Goal: Check status: Check status

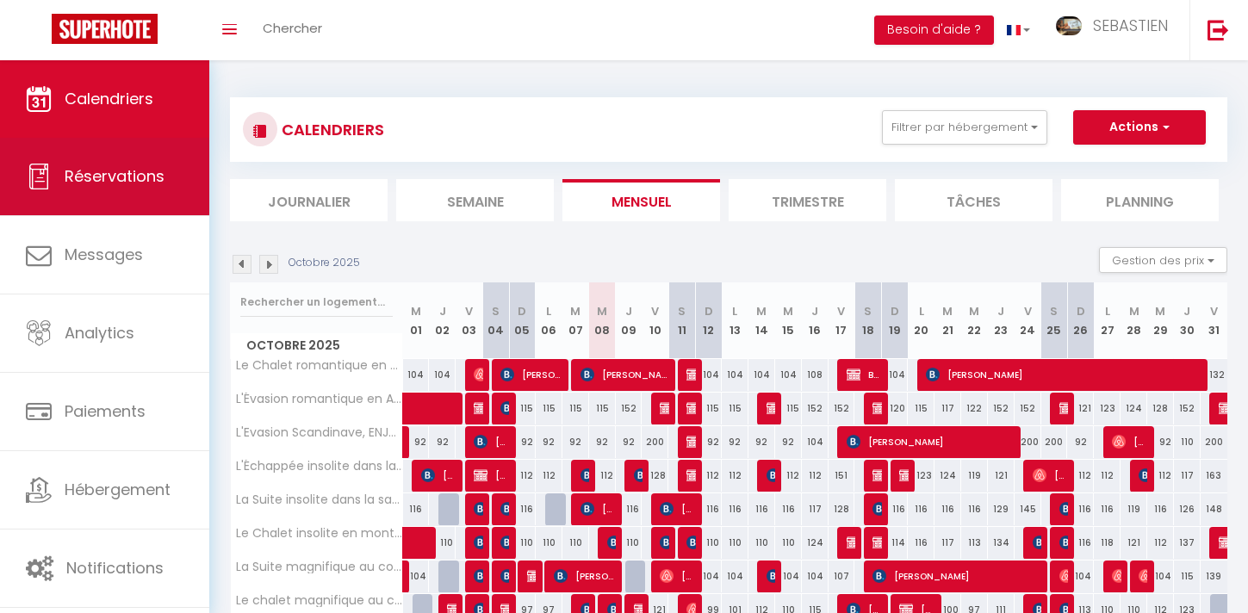
click at [197, 182] on link "Réservations" at bounding box center [104, 176] width 209 height 77
select select "not_cancelled"
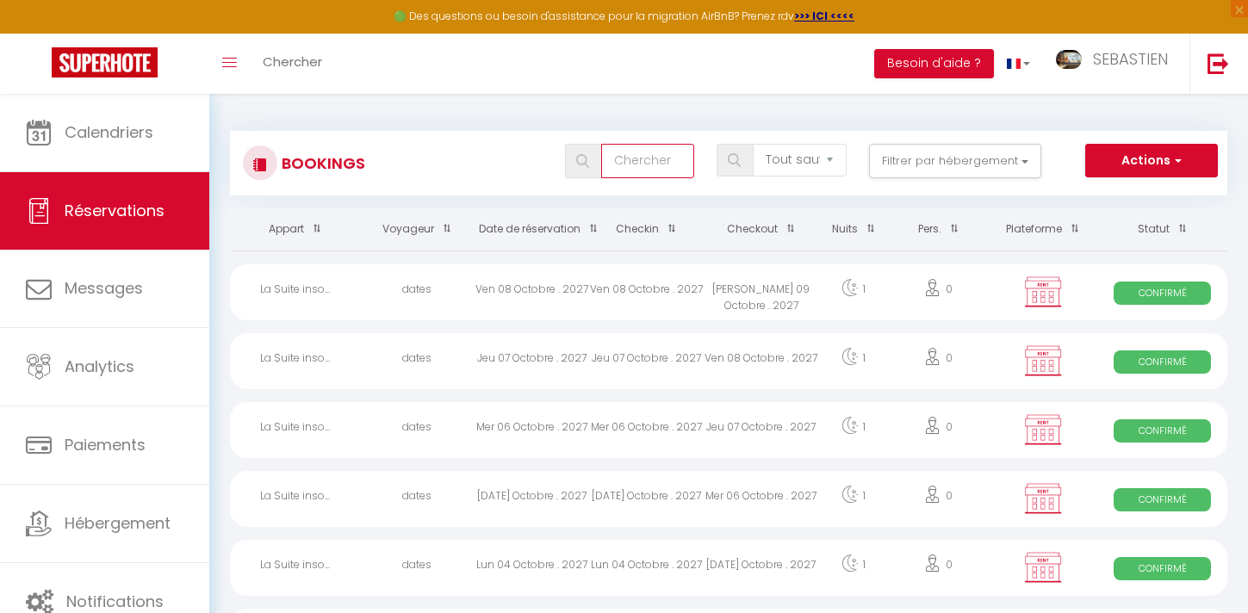
click at [667, 165] on input "text" at bounding box center [647, 161] width 93 height 34
type input "[PERSON_NAME]"
select select
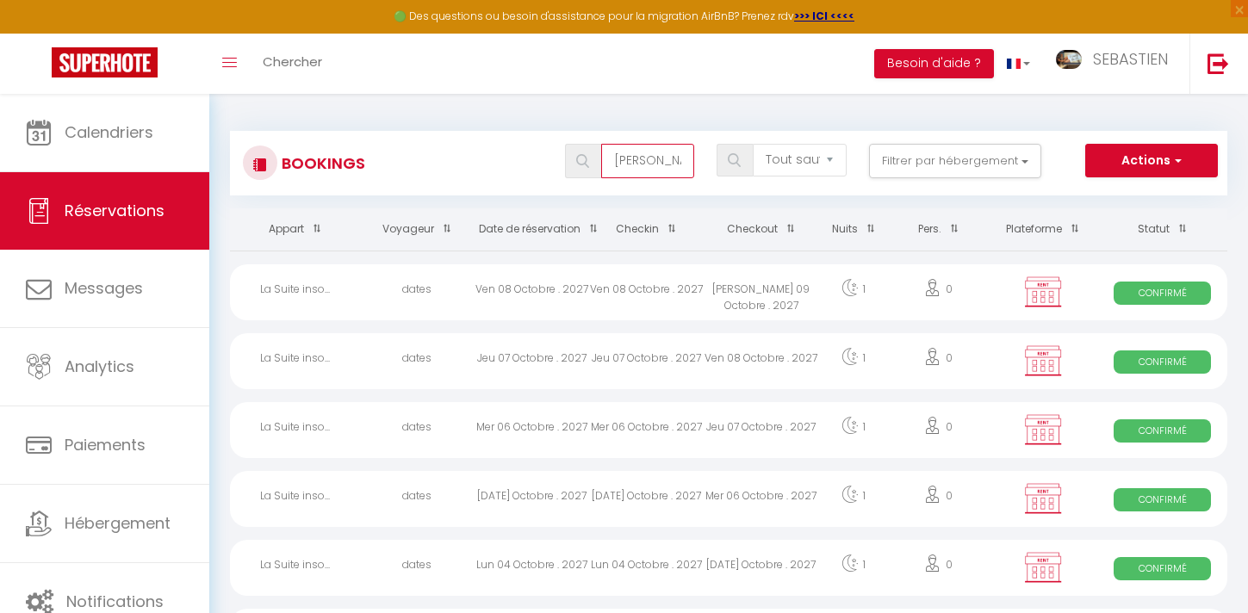
select select
type input "[PERSON_NAME]"
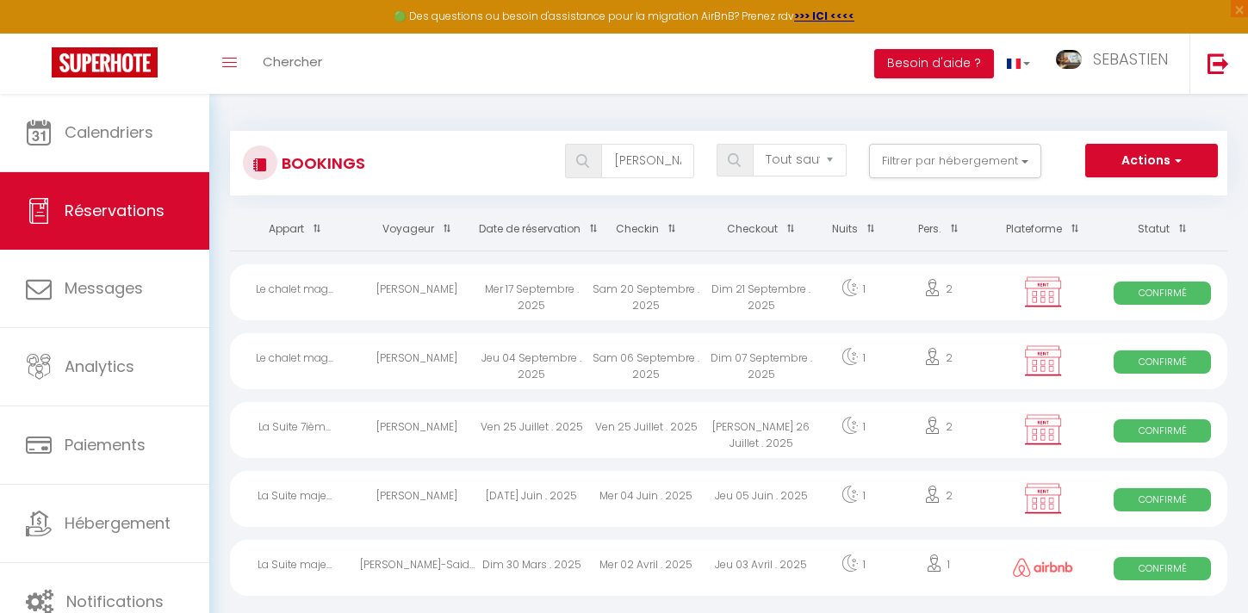
click at [585, 160] on img at bounding box center [582, 161] width 13 height 14
click at [1010, 301] on div at bounding box center [1042, 292] width 109 height 56
select select "OK"
select select "0"
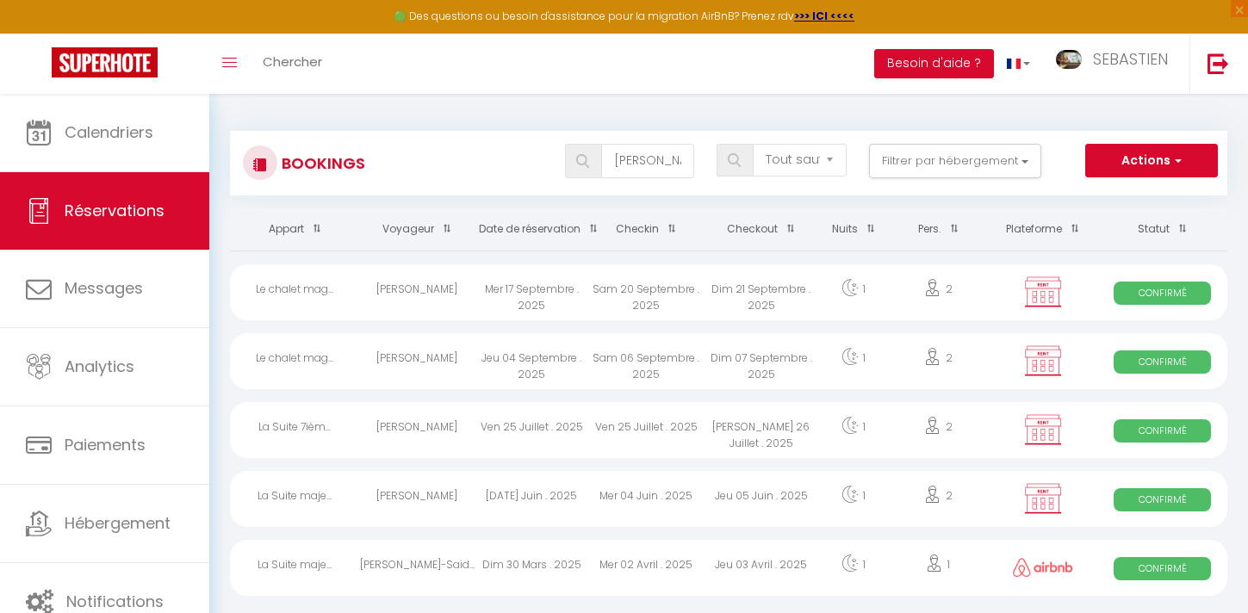
select select "0"
select select "1"
select select
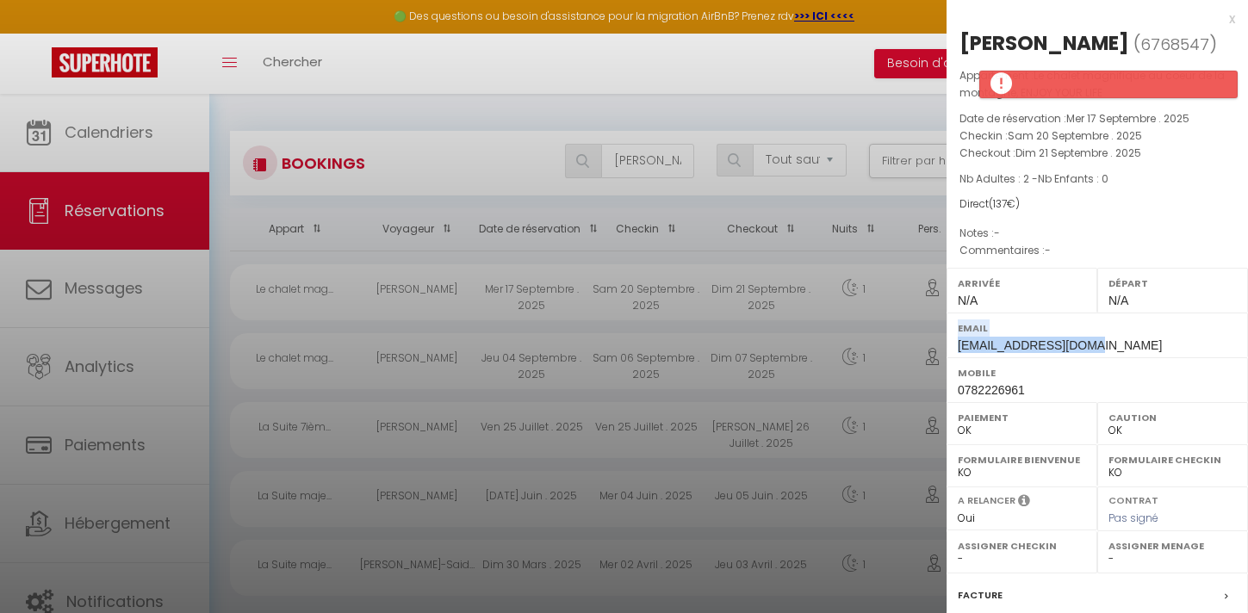
drag, startPoint x: 1119, startPoint y: 343, endPoint x: 954, endPoint y: 330, distance: 165.8
click at [954, 330] on div "Email [EMAIL_ADDRESS][DOMAIN_NAME]" at bounding box center [1096, 335] width 301 height 45
click at [1106, 342] on div "Email [EMAIL_ADDRESS][DOMAIN_NAME]" at bounding box center [1096, 335] width 301 height 45
drag, startPoint x: 1117, startPoint y: 338, endPoint x: 956, endPoint y: 346, distance: 161.2
click at [956, 346] on div "Email [EMAIL_ADDRESS][DOMAIN_NAME]" at bounding box center [1096, 335] width 301 height 45
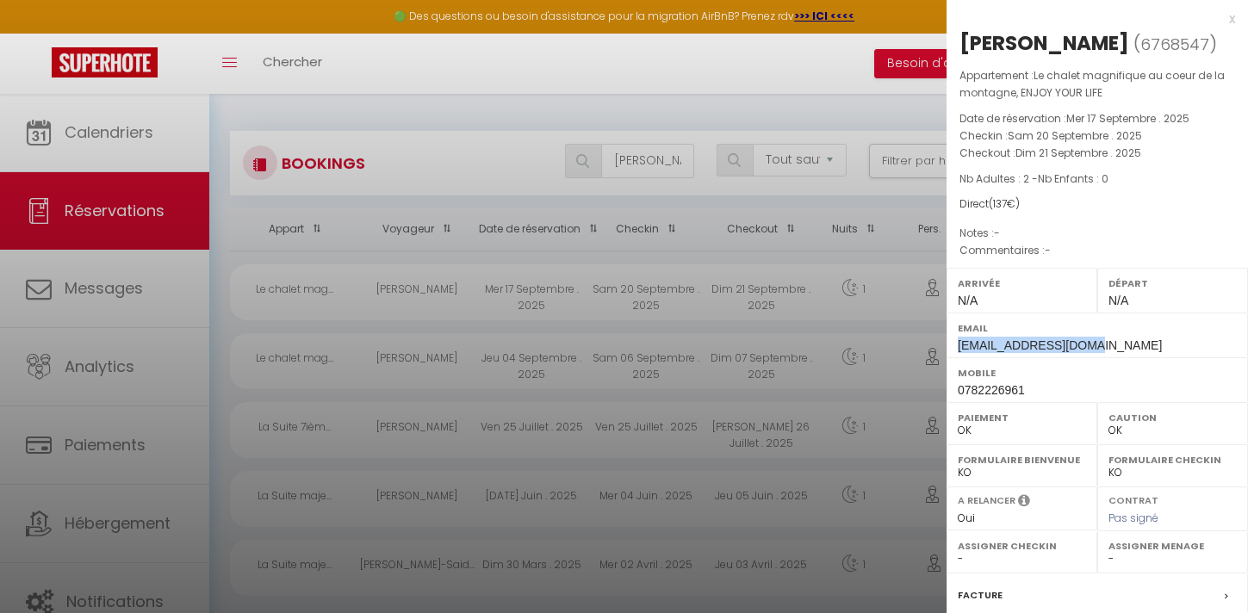
copy span "[EMAIL_ADDRESS][DOMAIN_NAME]"
drag, startPoint x: 1029, startPoint y: 391, endPoint x: 954, endPoint y: 391, distance: 74.9
click at [954, 391] on div "Mobile [PHONE_NUMBER]" at bounding box center [1096, 379] width 301 height 45
copy span "0782226961"
